Goal: Task Accomplishment & Management: Use online tool/utility

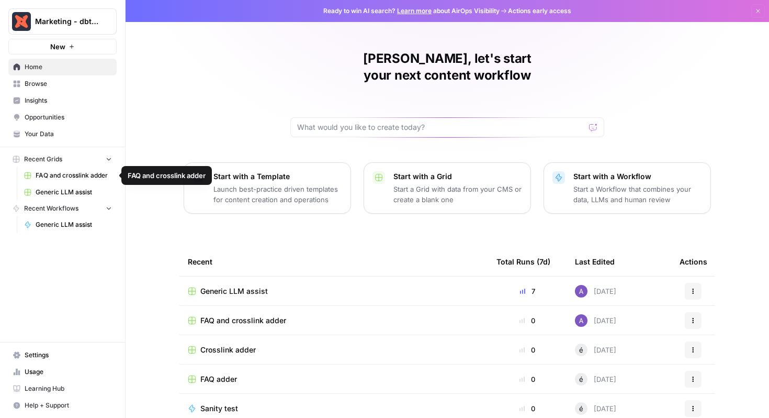
click at [70, 195] on span "Generic LLM assist" at bounding box center [74, 191] width 76 height 9
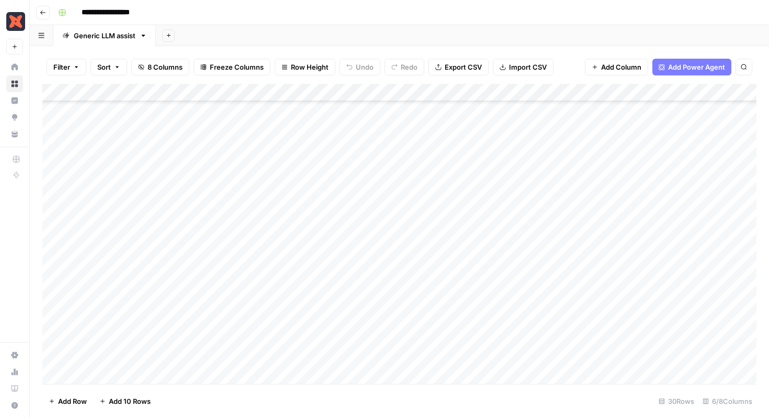
scroll to position [61, 0]
click at [657, 280] on div "Add Column" at bounding box center [399, 234] width 714 height 300
click at [660, 280] on div "Add Column" at bounding box center [399, 234] width 714 height 300
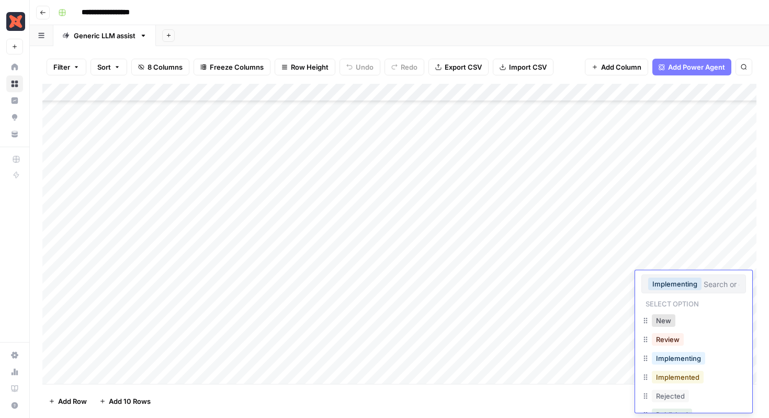
click at [694, 379] on button "Implemented" at bounding box center [678, 376] width 52 height 13
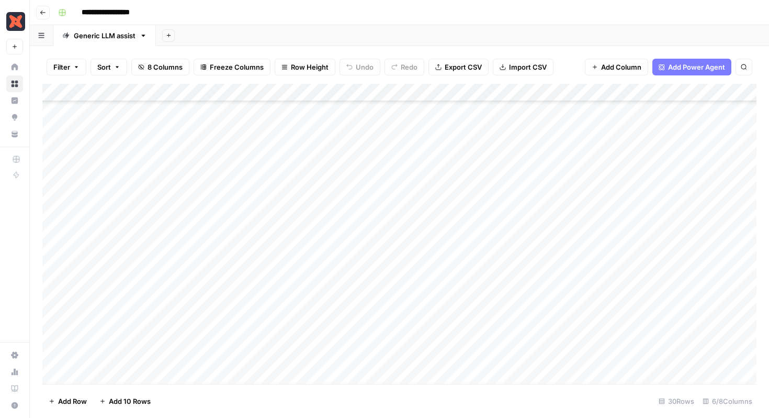
click at [666, 280] on div "Add Column" at bounding box center [399, 234] width 714 height 300
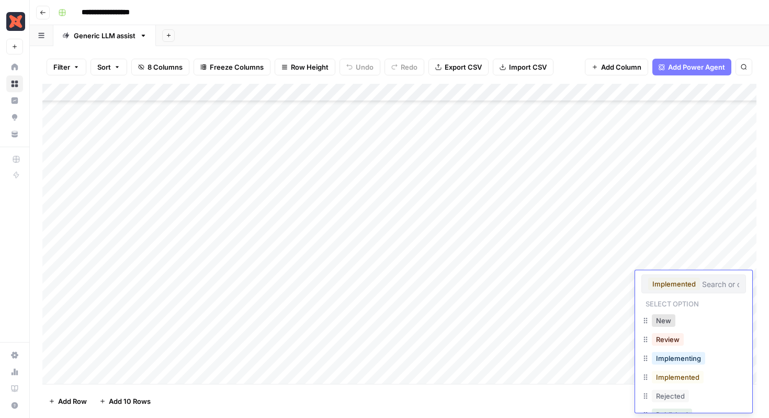
scroll to position [21, 0]
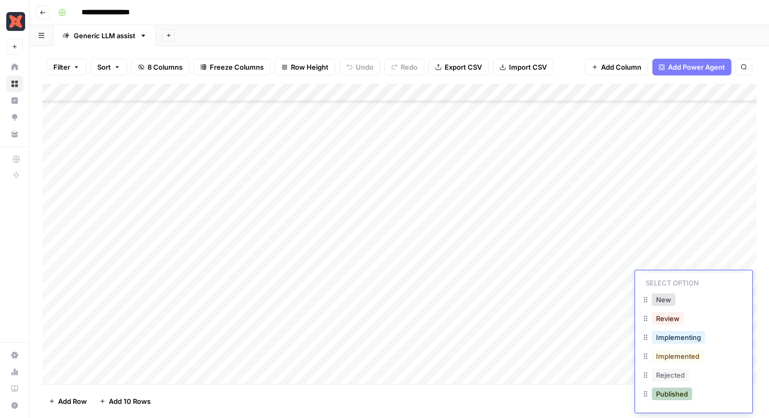
click at [671, 398] on button "Published" at bounding box center [672, 393] width 40 height 13
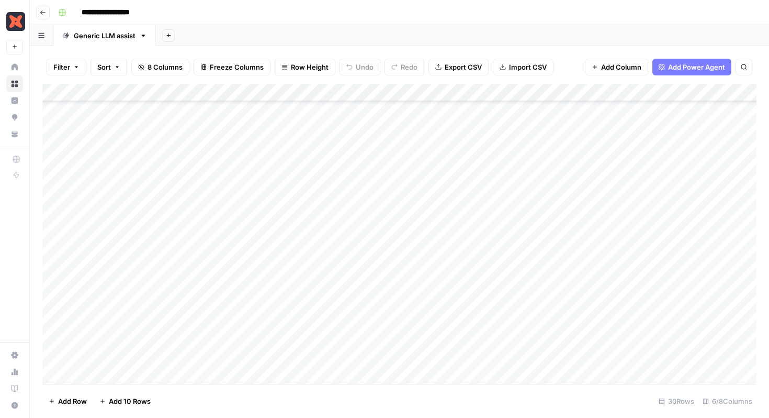
scroll to position [0, 0]
click at [669, 145] on div "Add Column" at bounding box center [399, 234] width 714 height 300
click at [725, 113] on div "Add Column" at bounding box center [399, 234] width 714 height 300
